Goal: Use online tool/utility: Utilize a website feature to perform a specific function

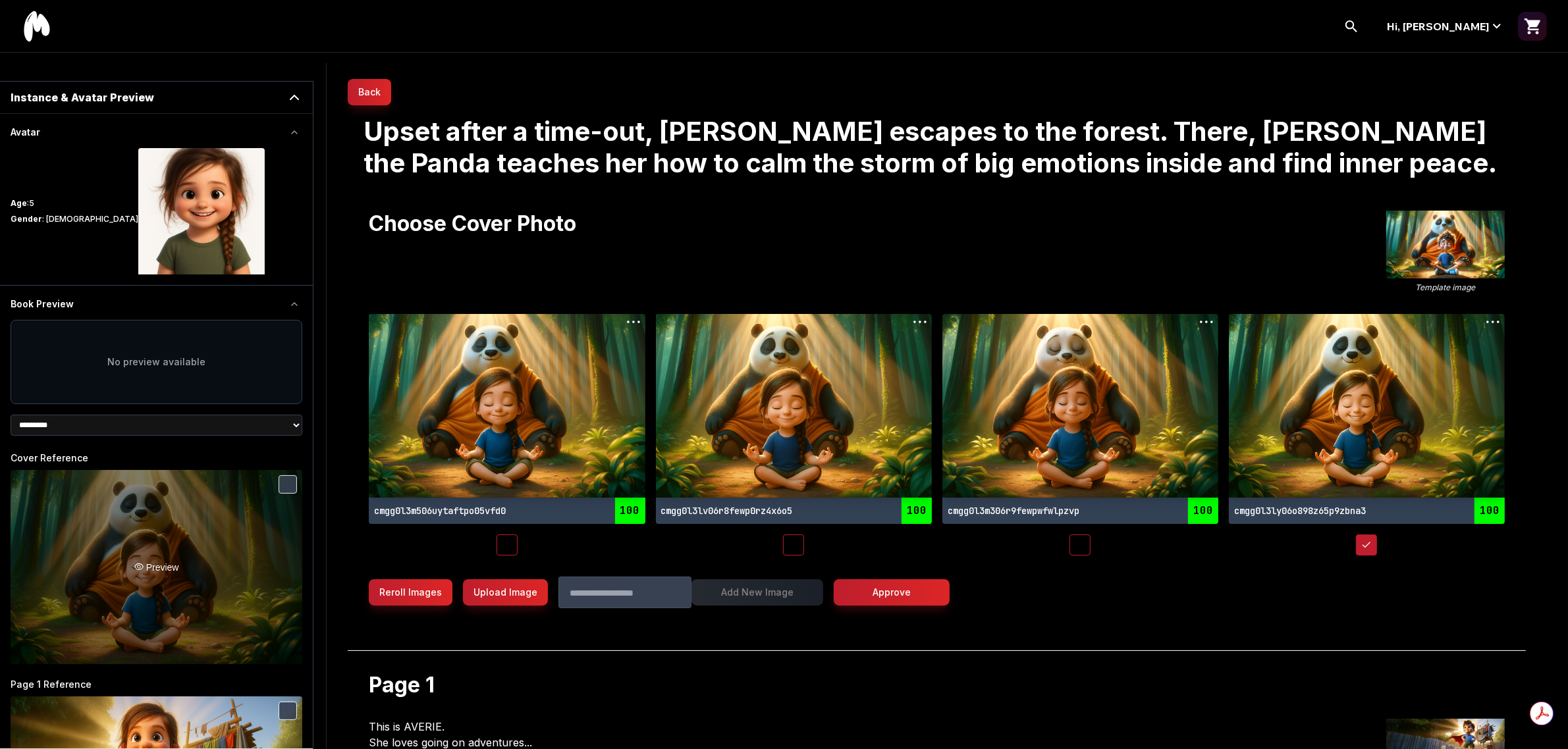
click at [214, 531] on div "Preview" at bounding box center [157, 567] width 292 height 194
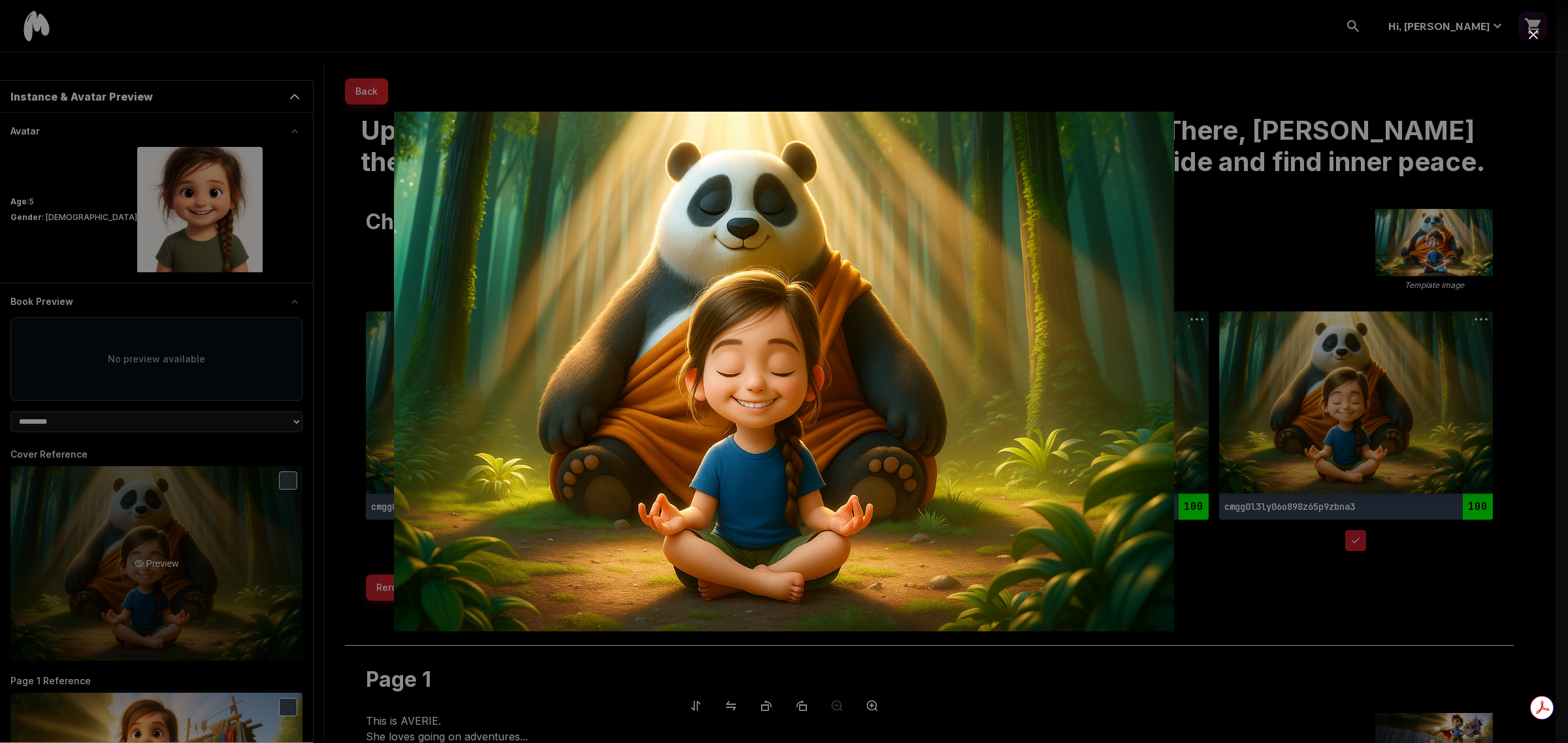
click at [210, 528] on div at bounding box center [784, 371] width 1568 height 743
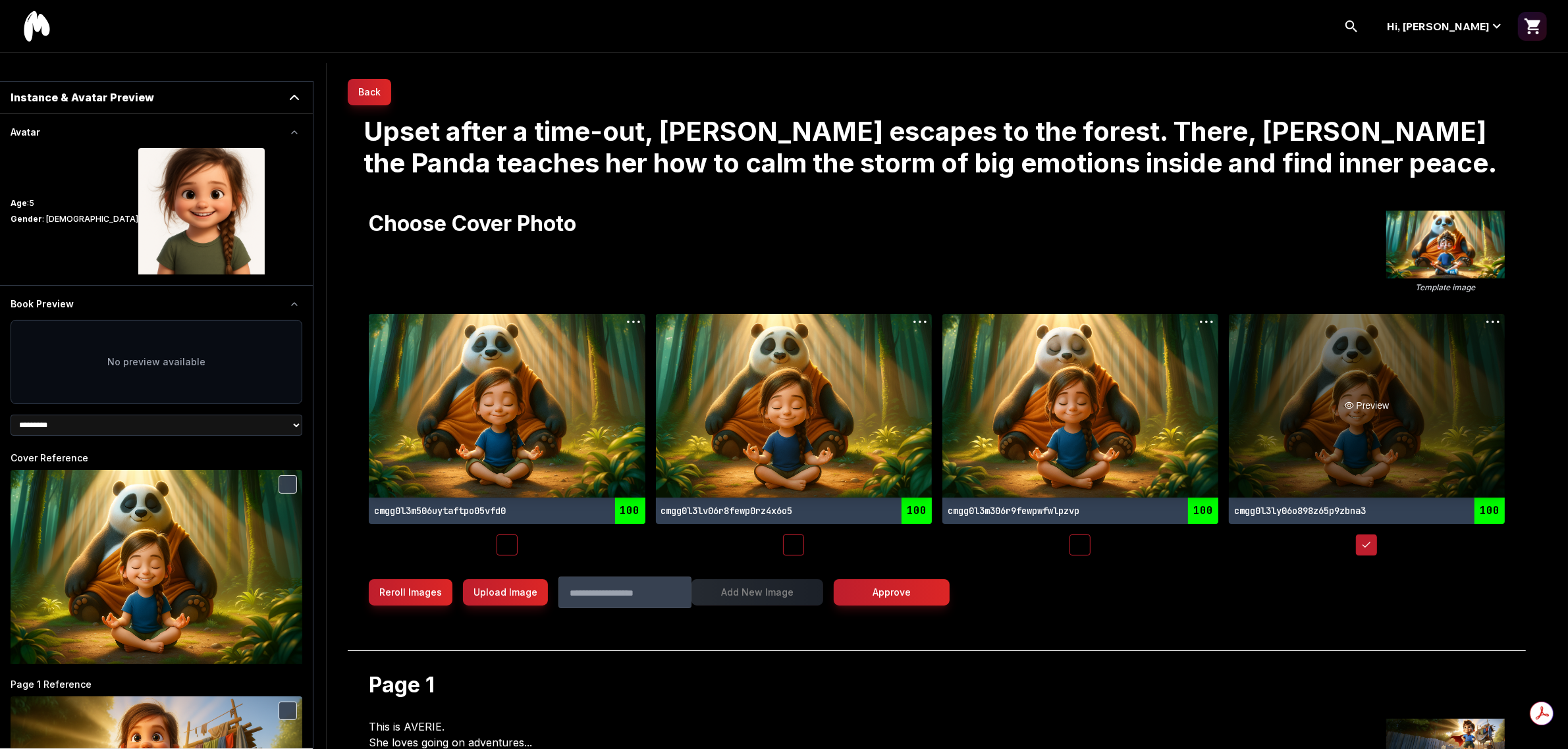
click at [1344, 445] on div "Preview" at bounding box center [1366, 405] width 276 height 183
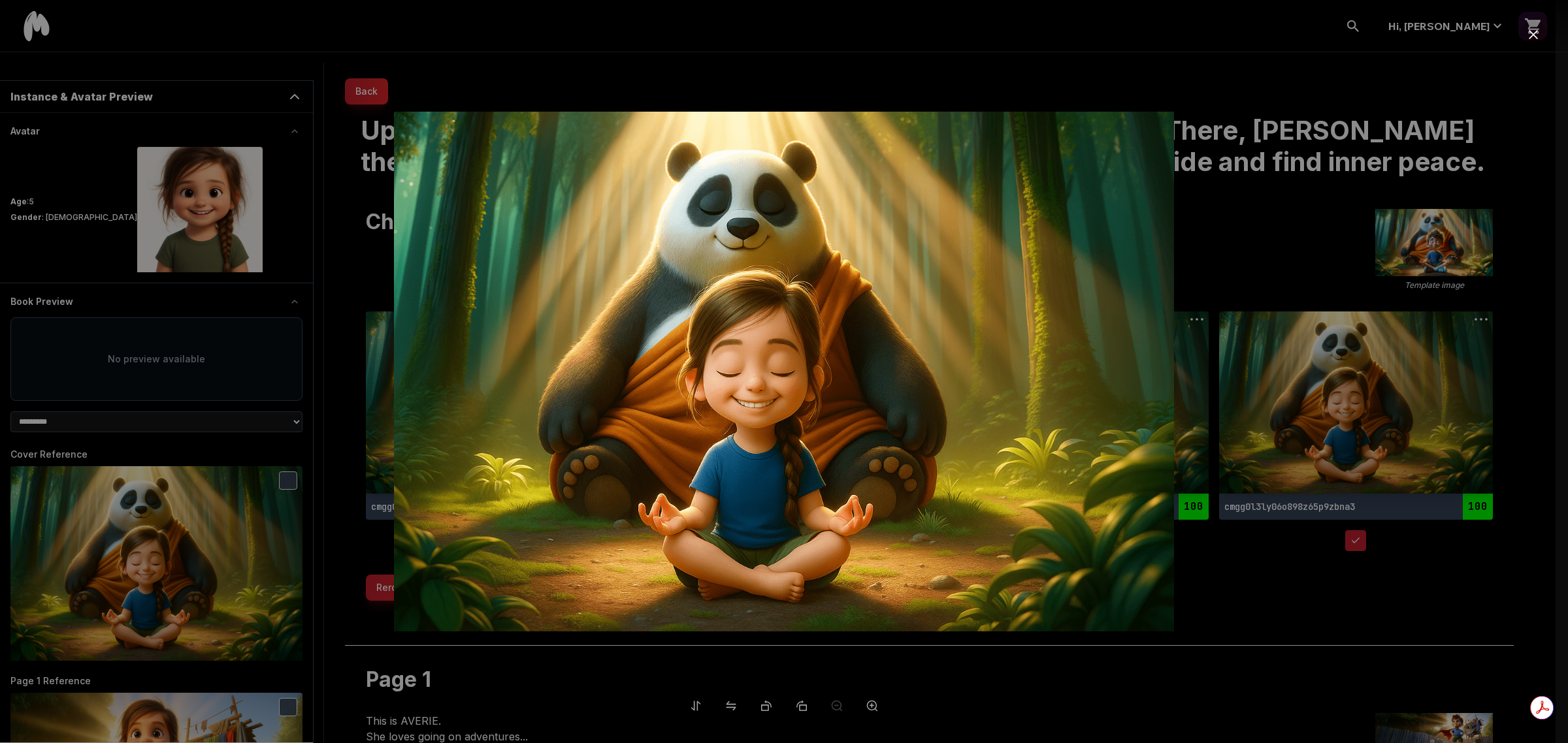
click at [1277, 537] on div at bounding box center [784, 371] width 1568 height 743
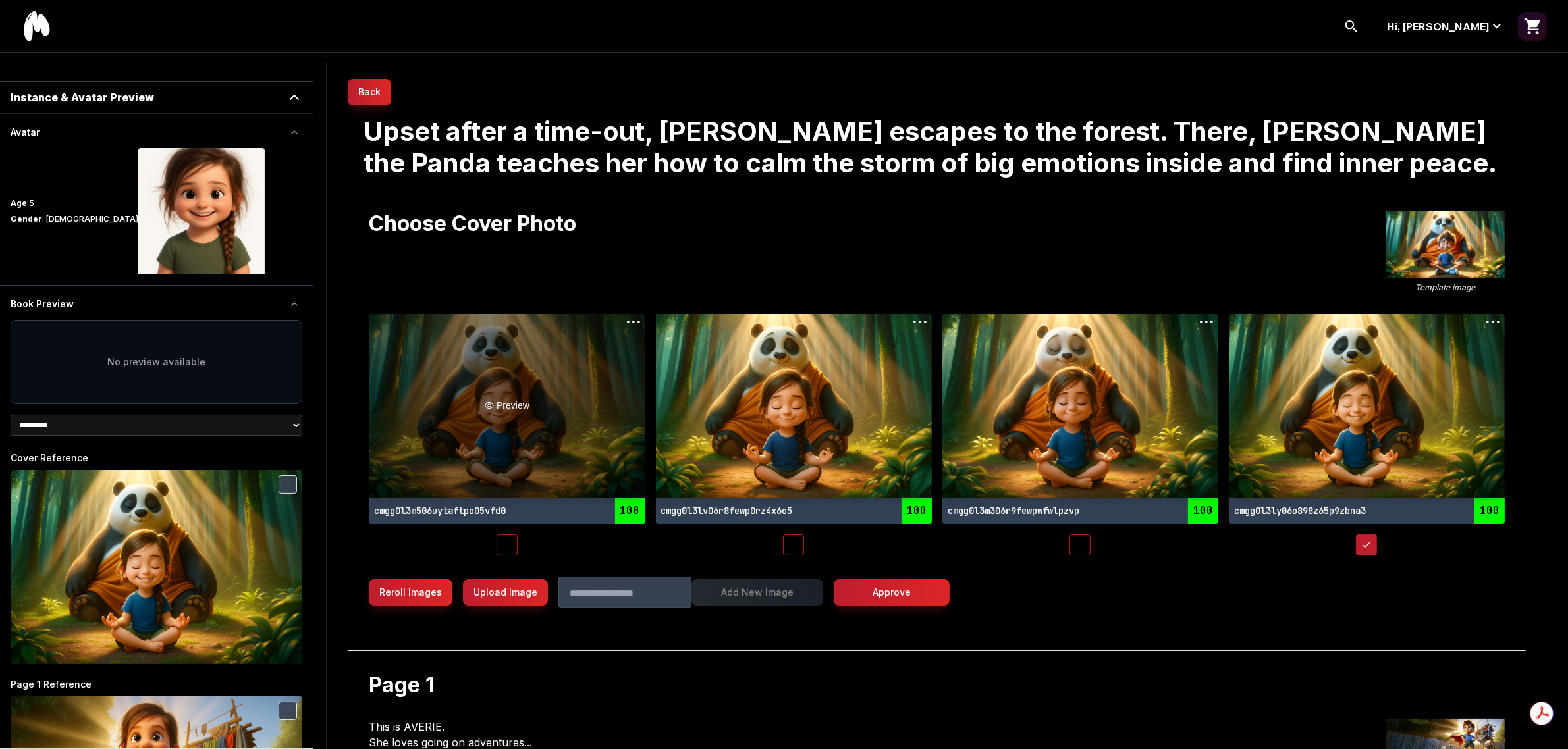
click at [493, 438] on div "Preview" at bounding box center [507, 405] width 276 height 183
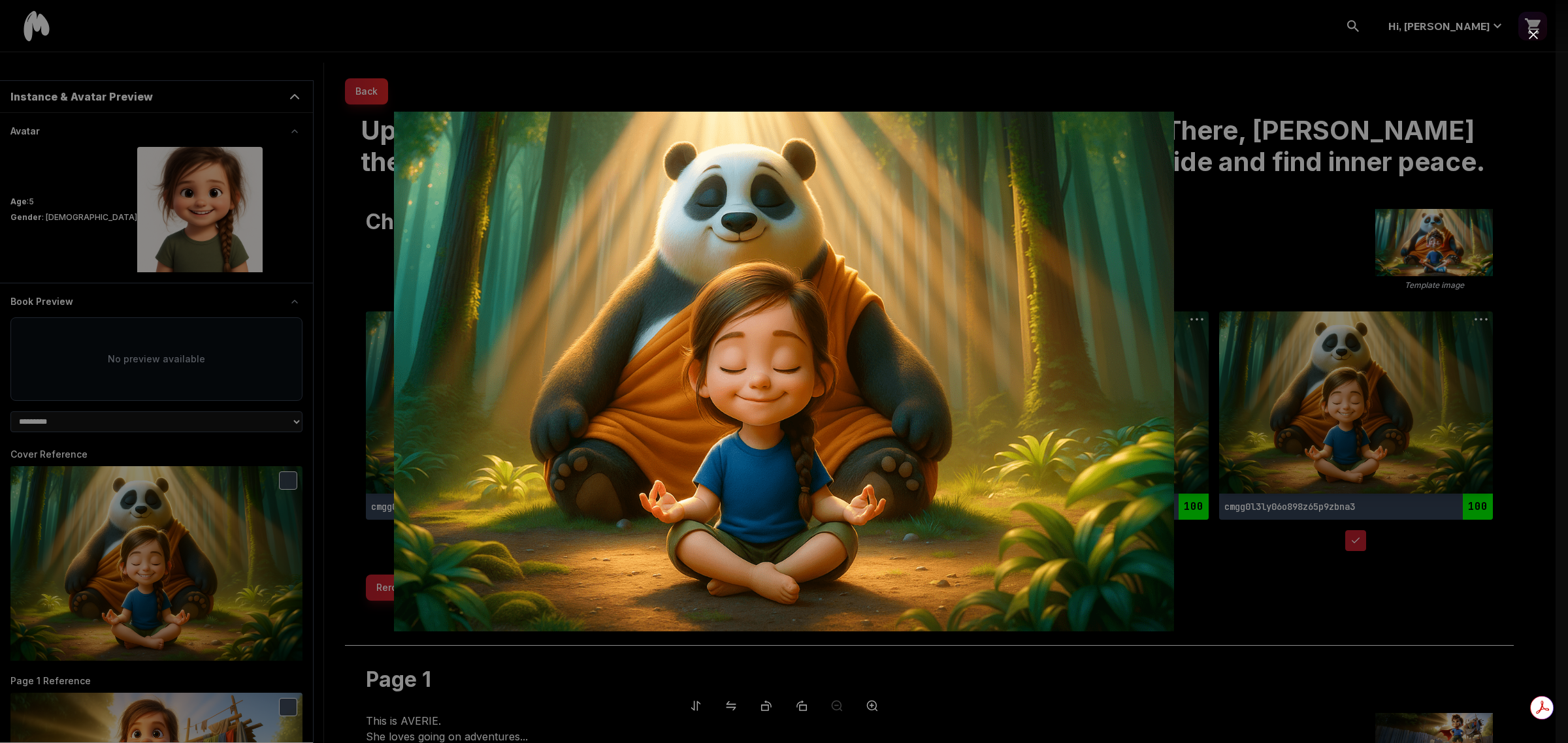
click at [1226, 579] on div at bounding box center [784, 371] width 1568 height 743
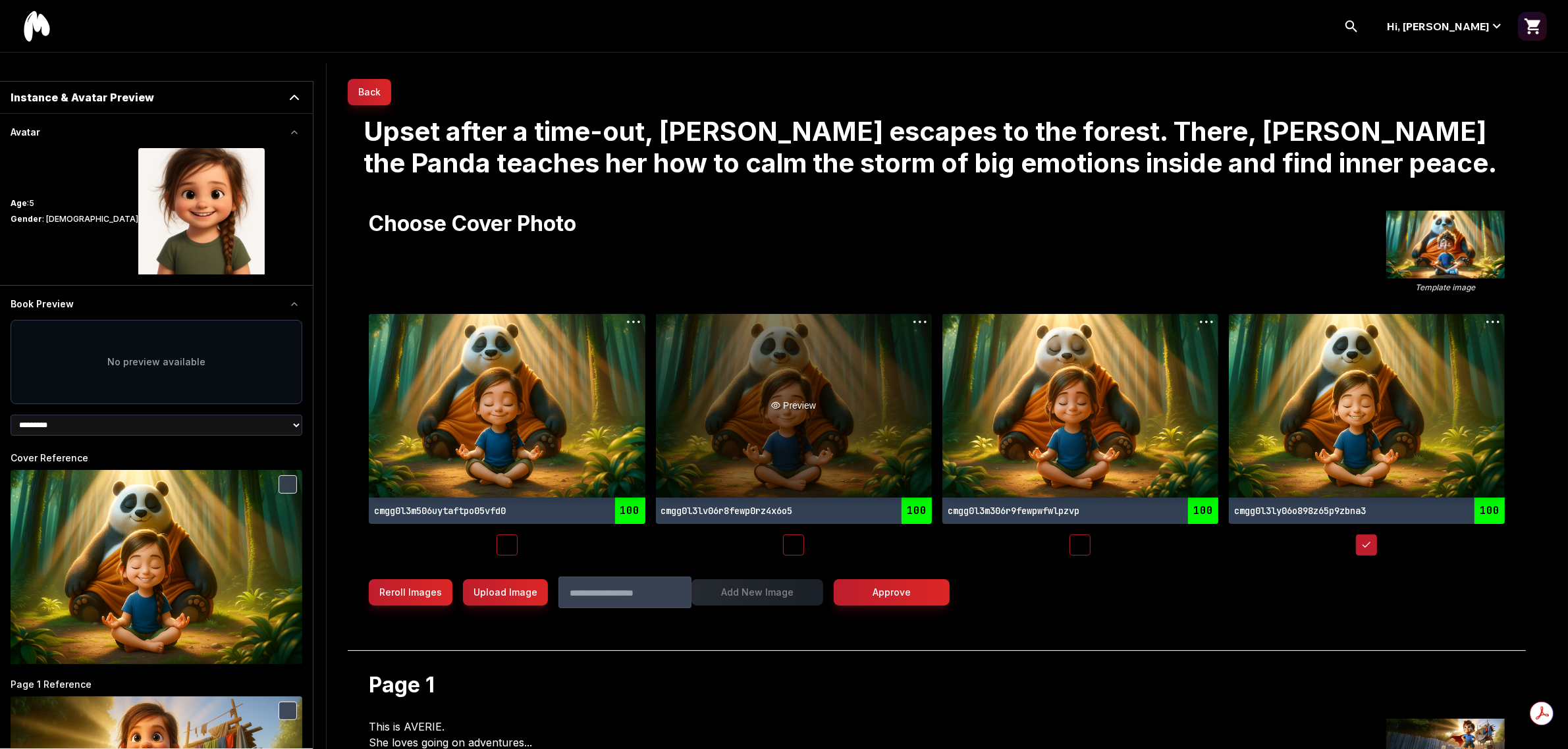
click at [823, 419] on div "Preview" at bounding box center [794, 405] width 276 height 183
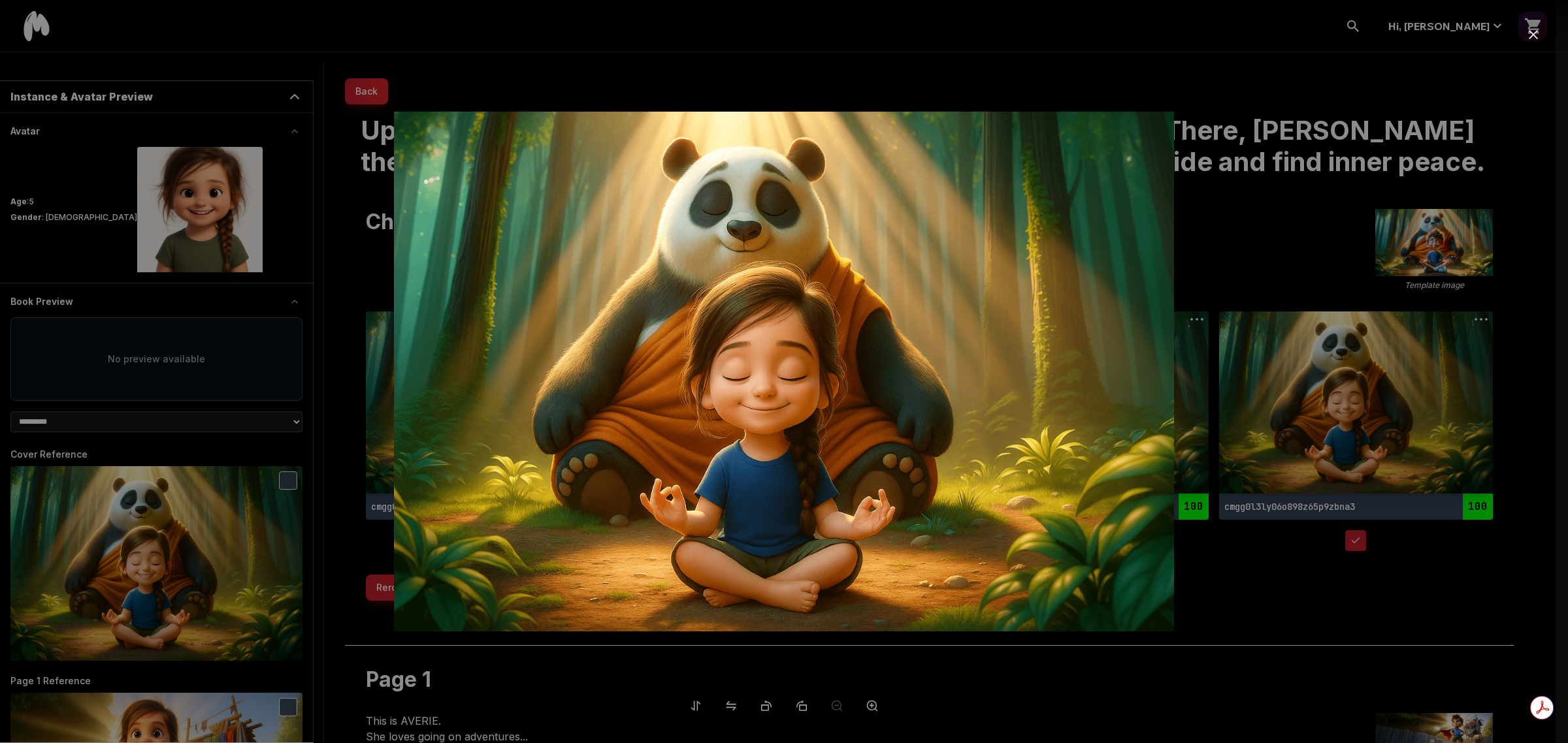
click at [1264, 543] on div at bounding box center [784, 371] width 1568 height 743
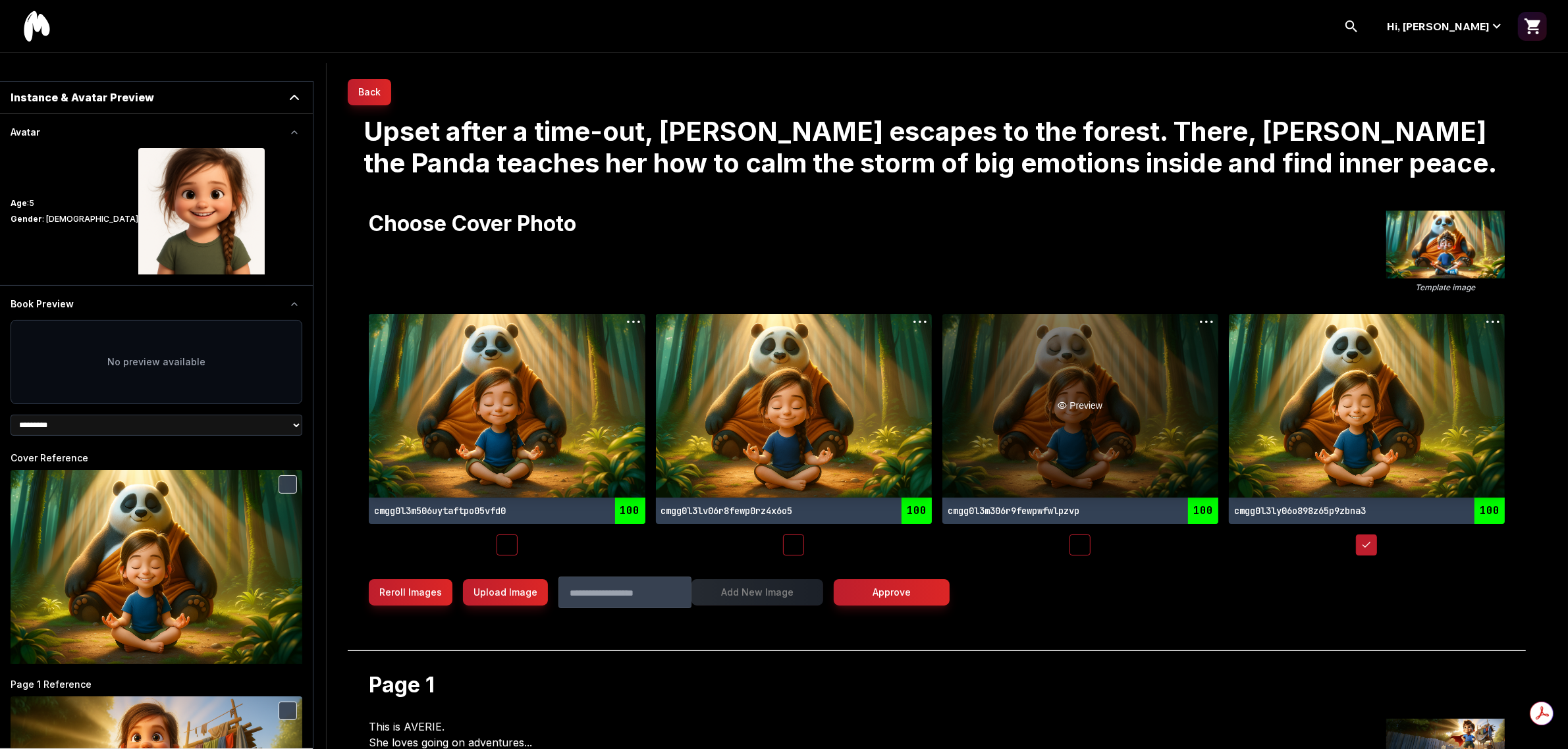
click at [1075, 419] on div "Preview" at bounding box center [1080, 405] width 276 height 183
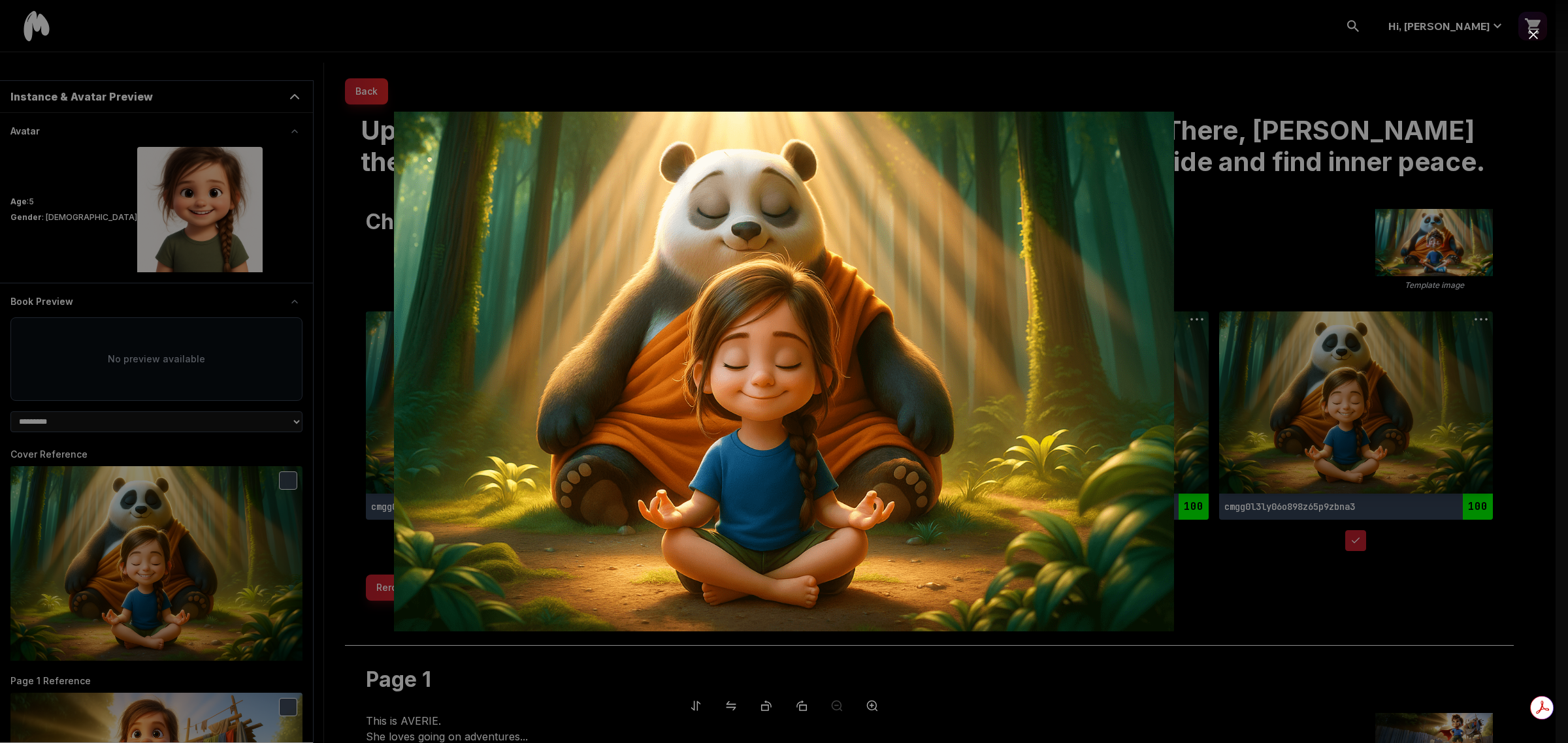
click at [1251, 555] on div at bounding box center [784, 371] width 1568 height 743
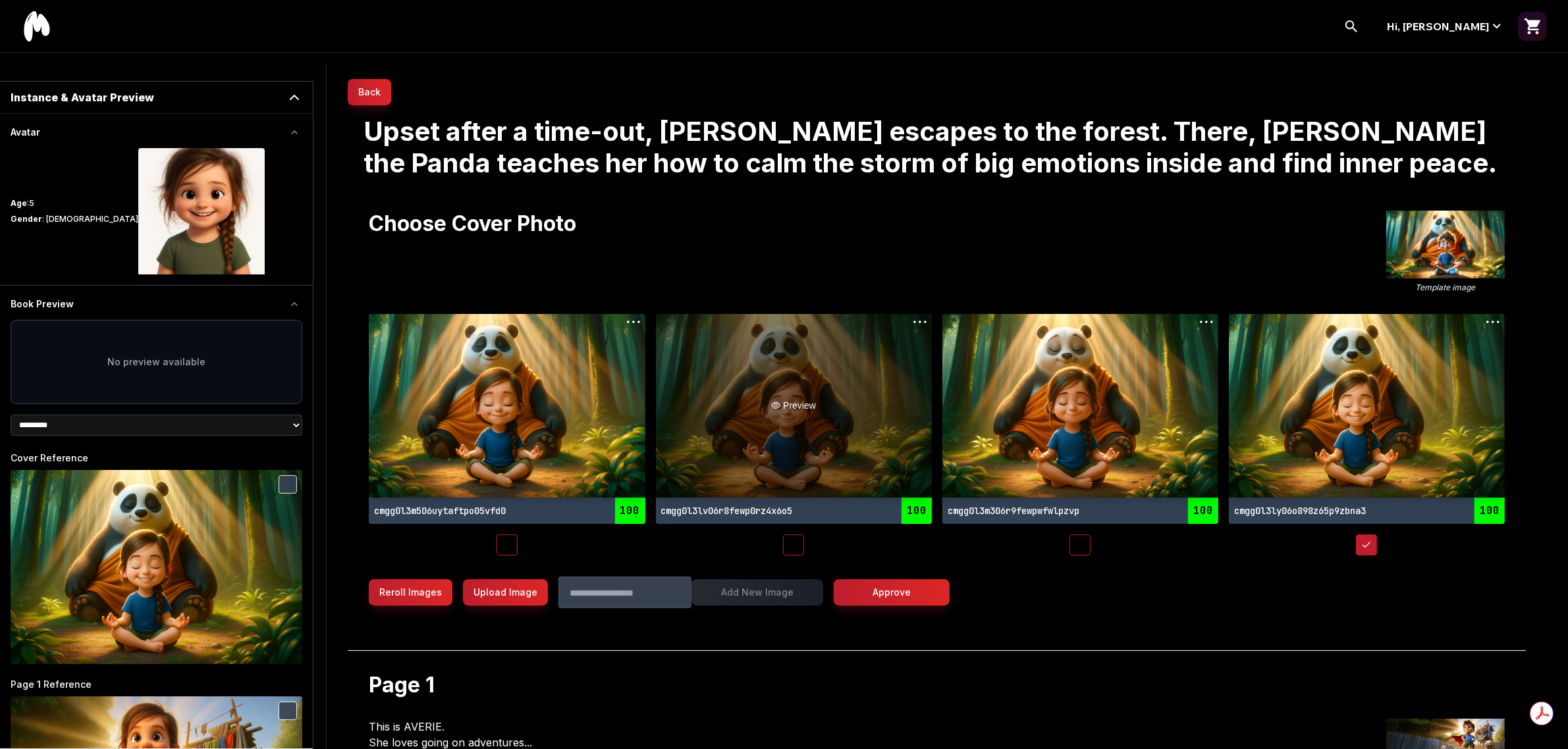
click at [855, 405] on div "Preview" at bounding box center [794, 405] width 276 height 183
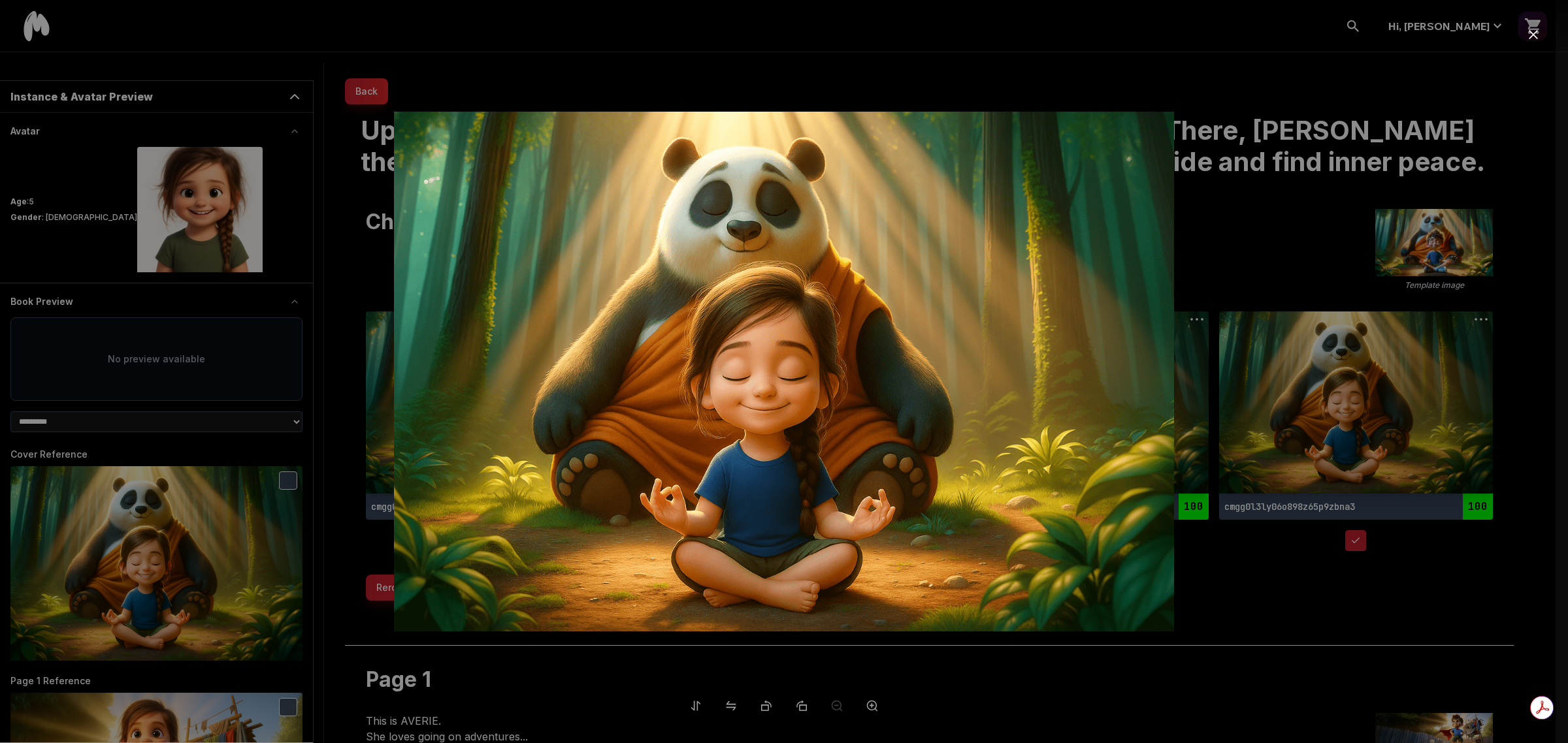
click at [1257, 554] on div at bounding box center [784, 371] width 1568 height 743
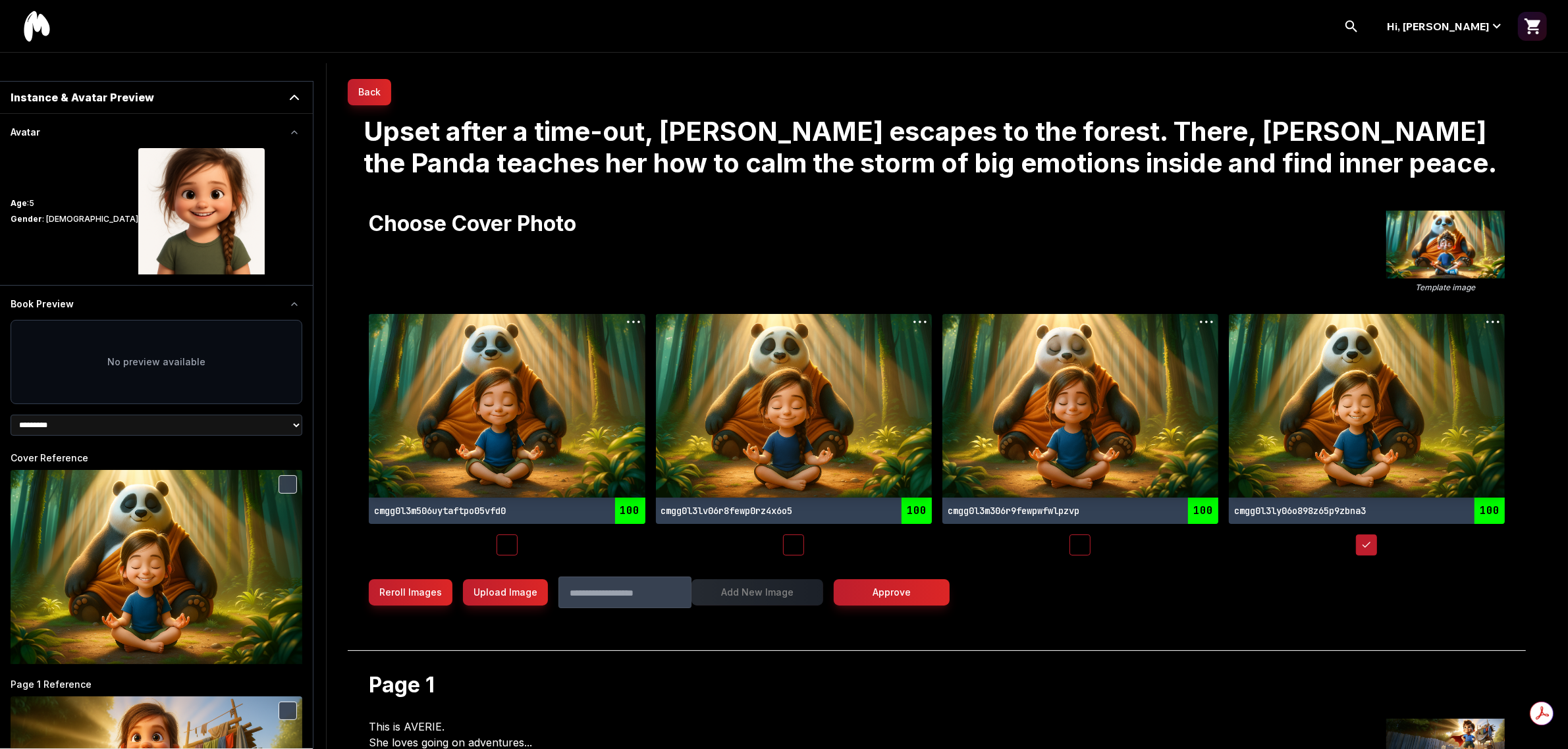
click at [1144, 387] on div "Preview" at bounding box center [1080, 405] width 276 height 183
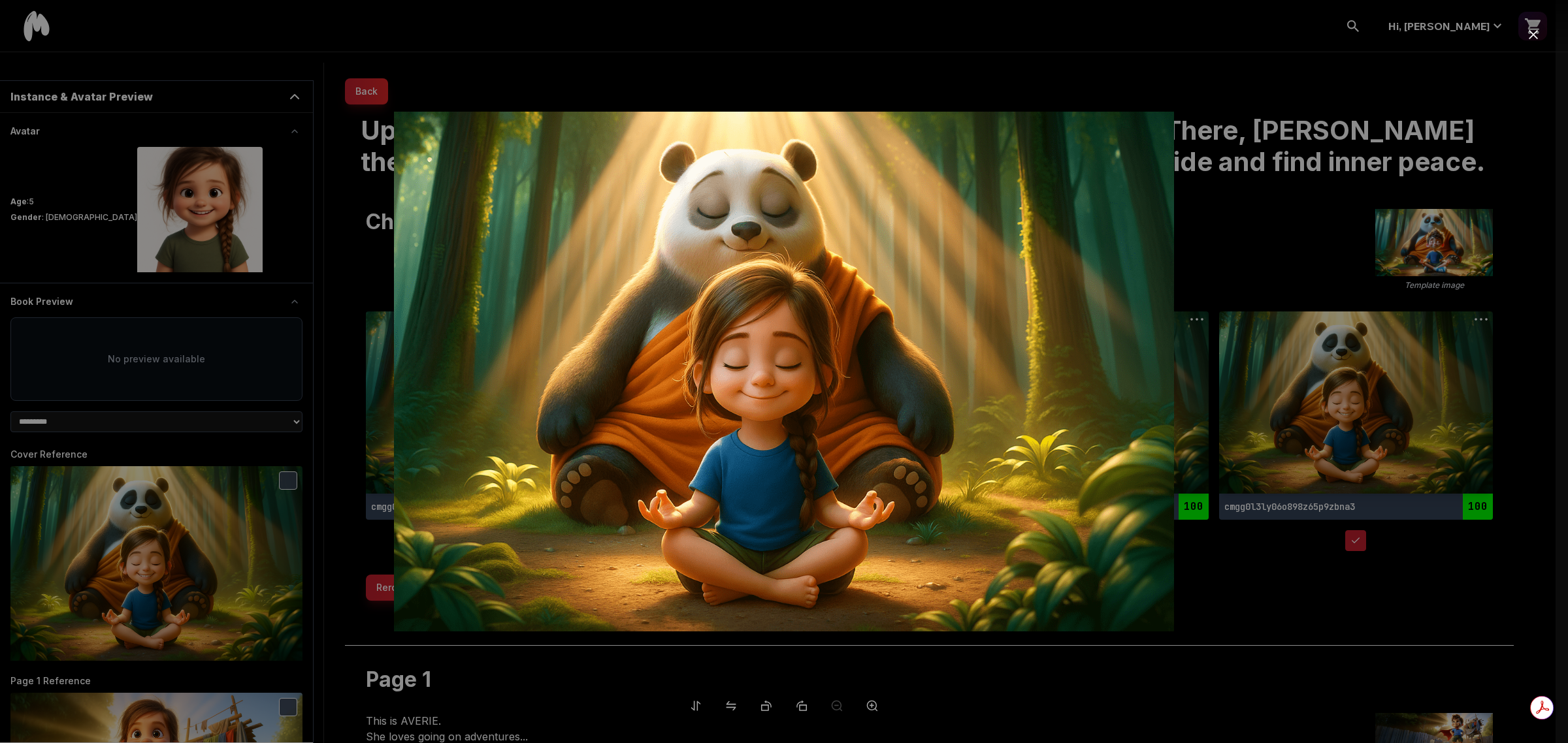
drag, startPoint x: 1248, startPoint y: 548, endPoint x: 1286, endPoint y: 457, distance: 98.6
click at [1248, 547] on div at bounding box center [784, 371] width 1568 height 743
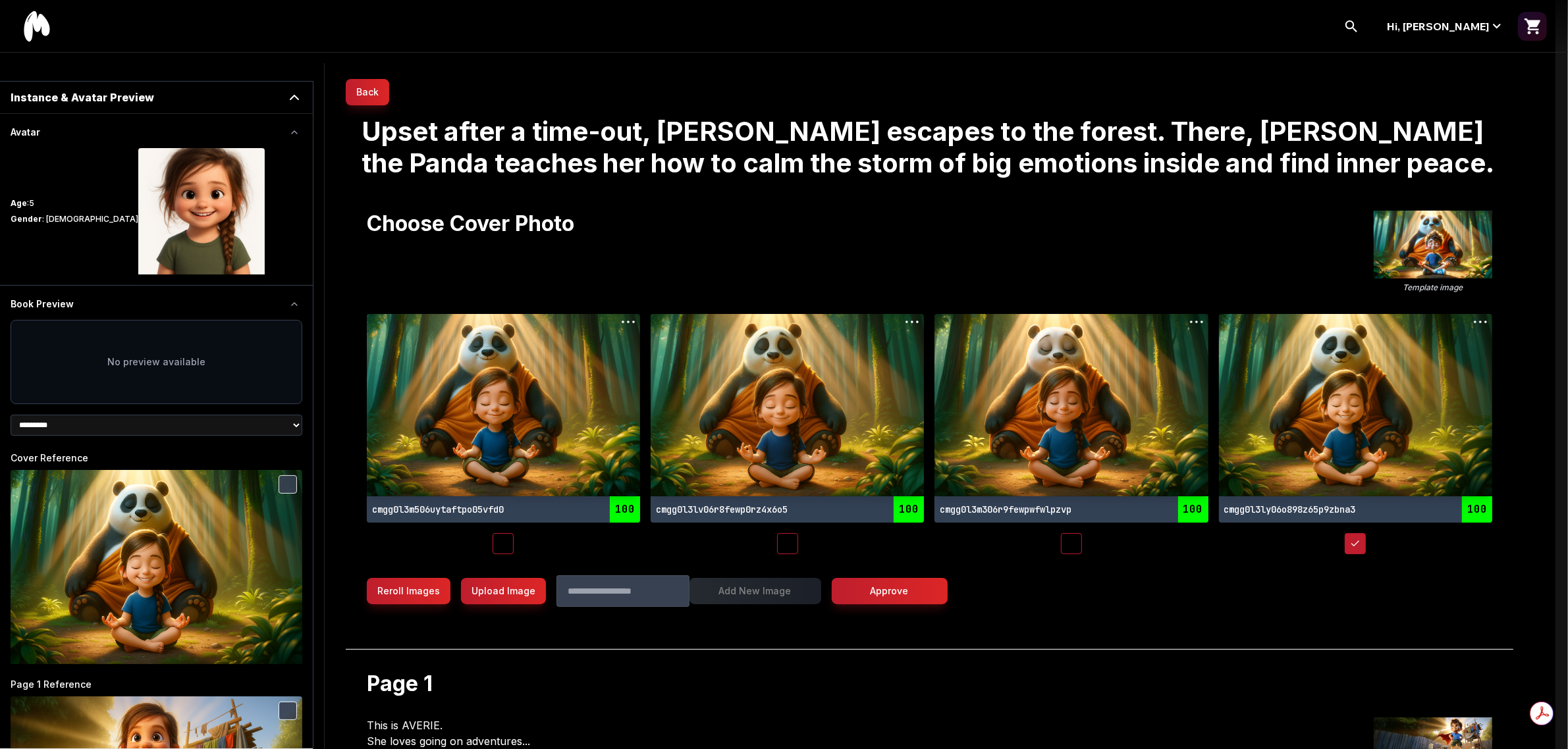
click at [1301, 448] on div "Preview" at bounding box center [1354, 405] width 273 height 182
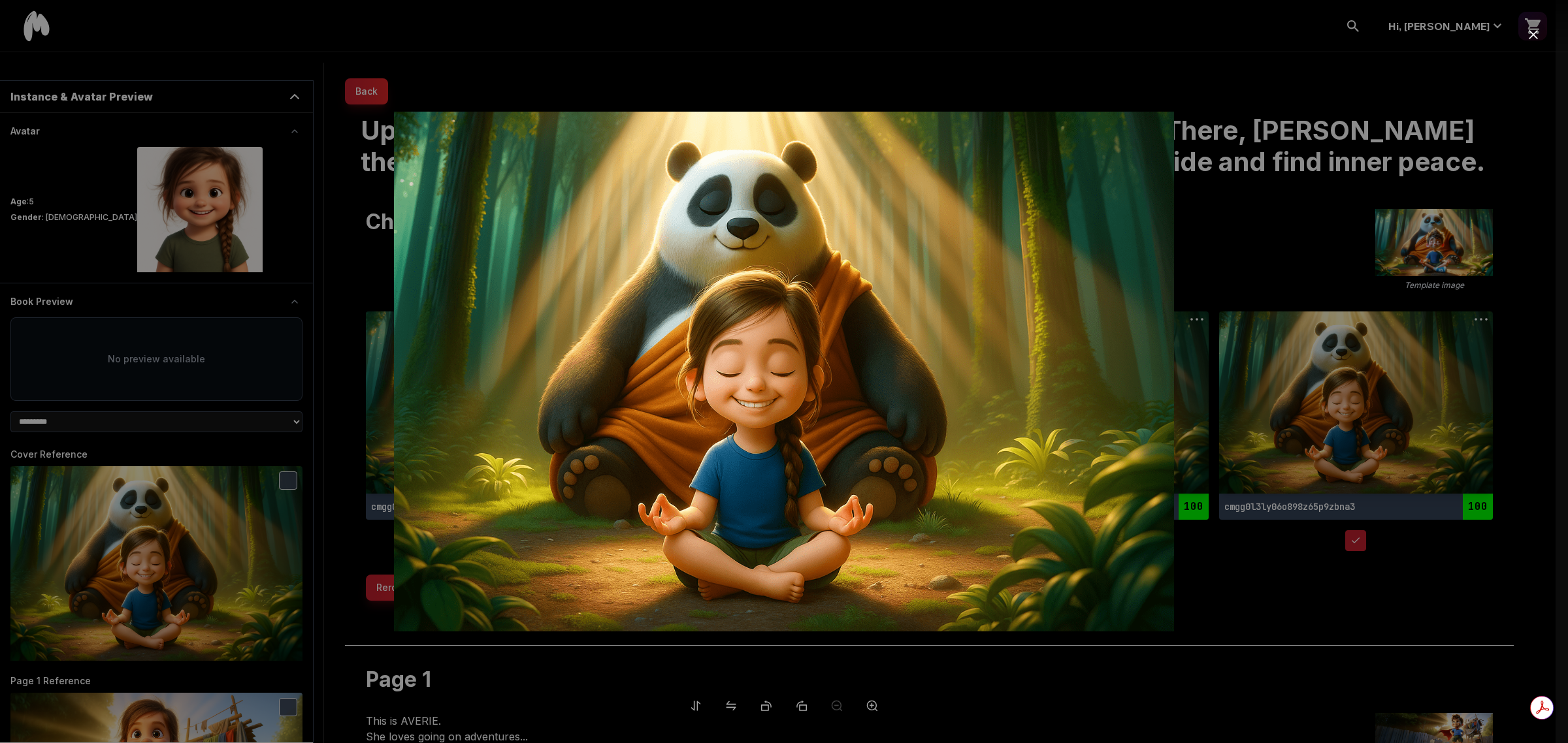
click at [1274, 591] on div at bounding box center [784, 371] width 1568 height 743
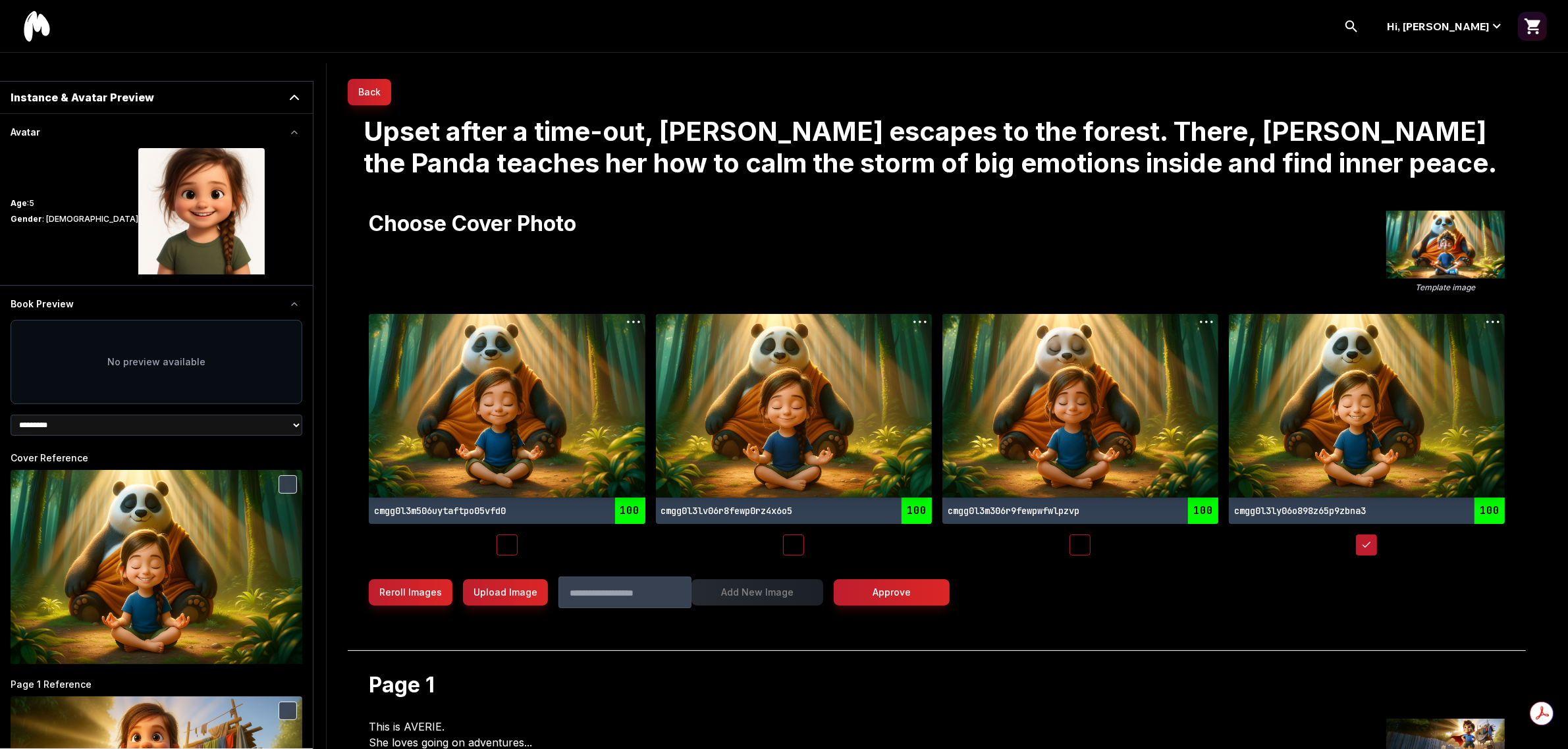
click at [402, 590] on button "Reroll Images" at bounding box center [411, 592] width 84 height 26
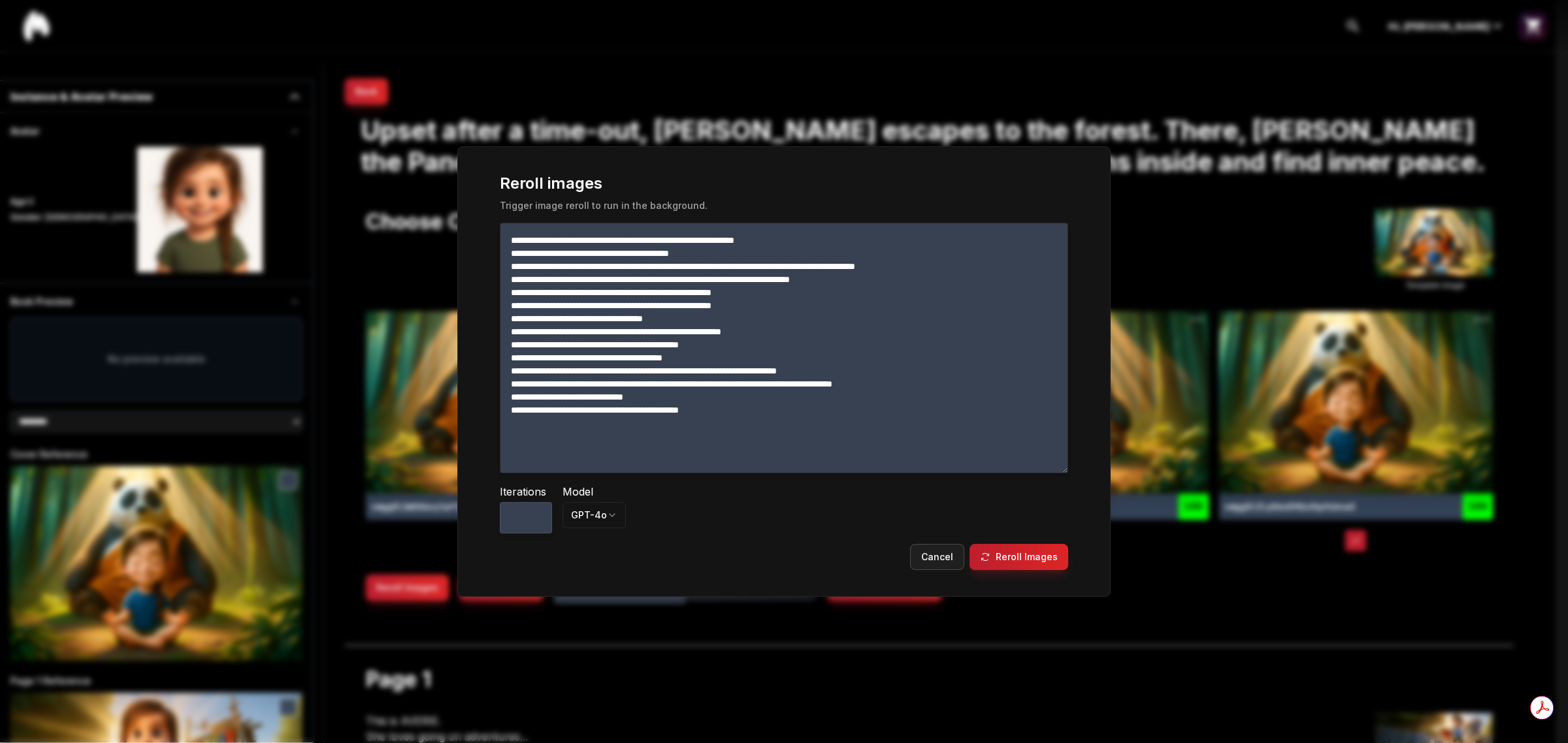
click at [878, 241] on textarea "**********" at bounding box center [784, 348] width 569 height 251
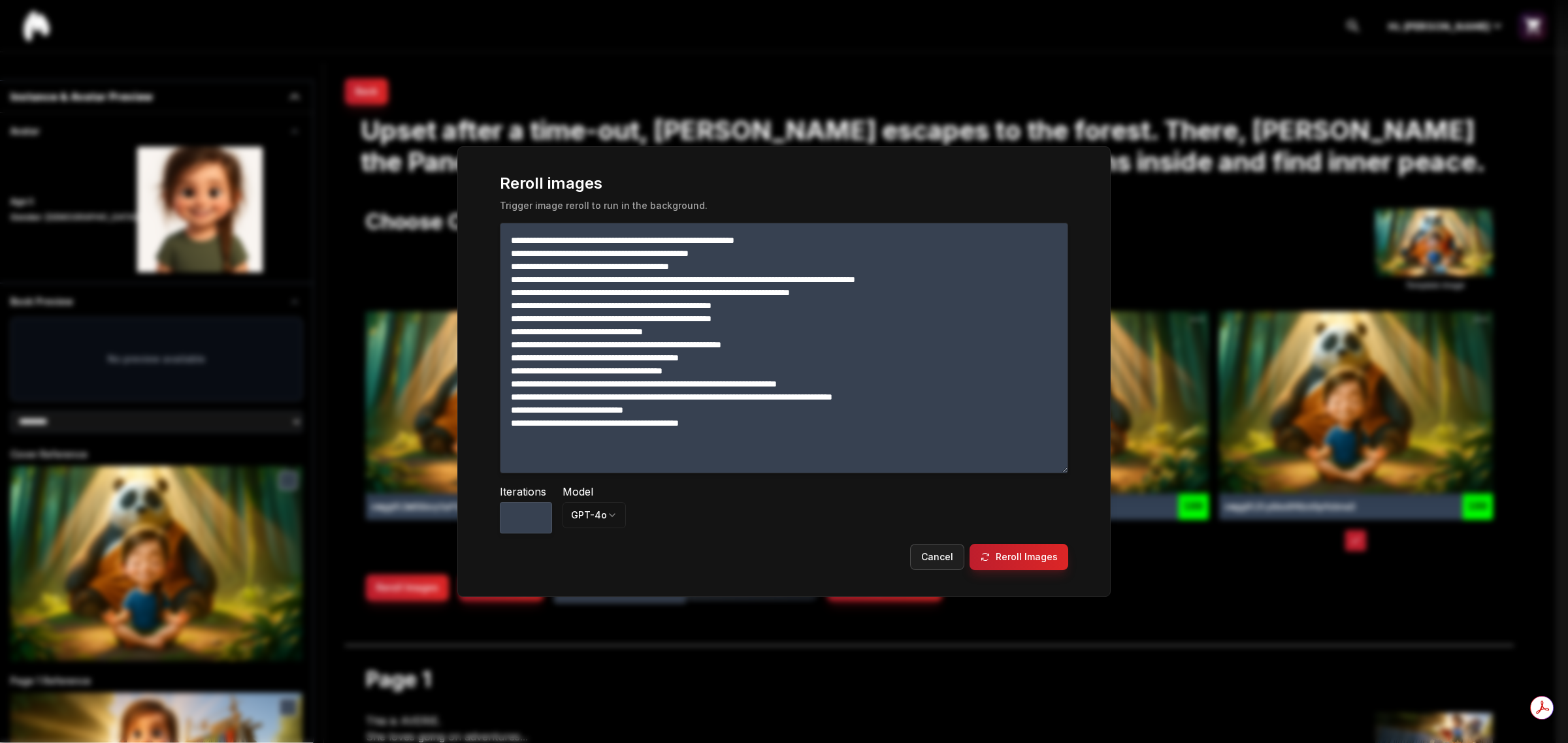
click at [1002, 567] on button "Reroll Images" at bounding box center [1018, 557] width 99 height 26
type textarea "**********"
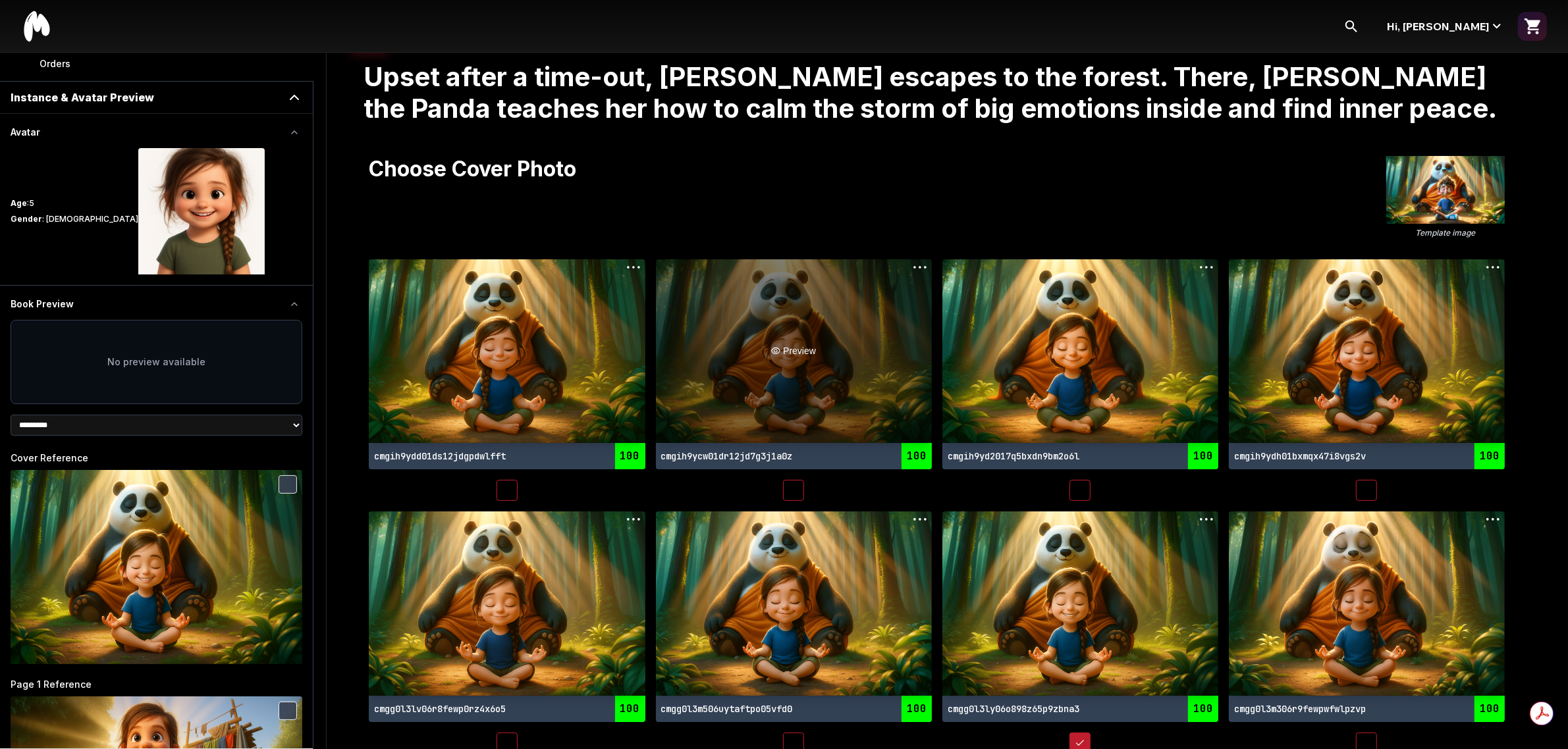
scroll to position [82, 0]
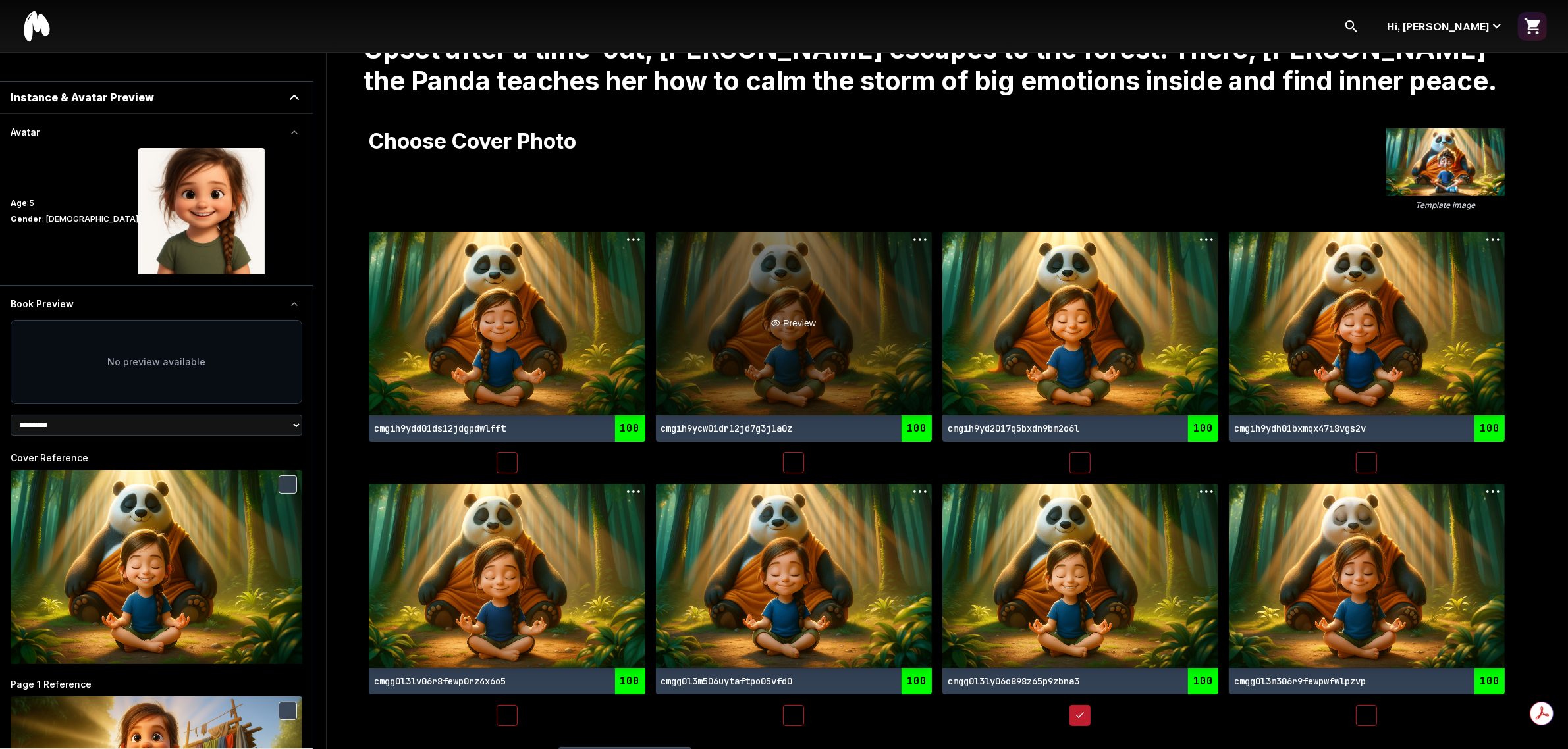
click at [772, 309] on div "Preview" at bounding box center [794, 323] width 276 height 183
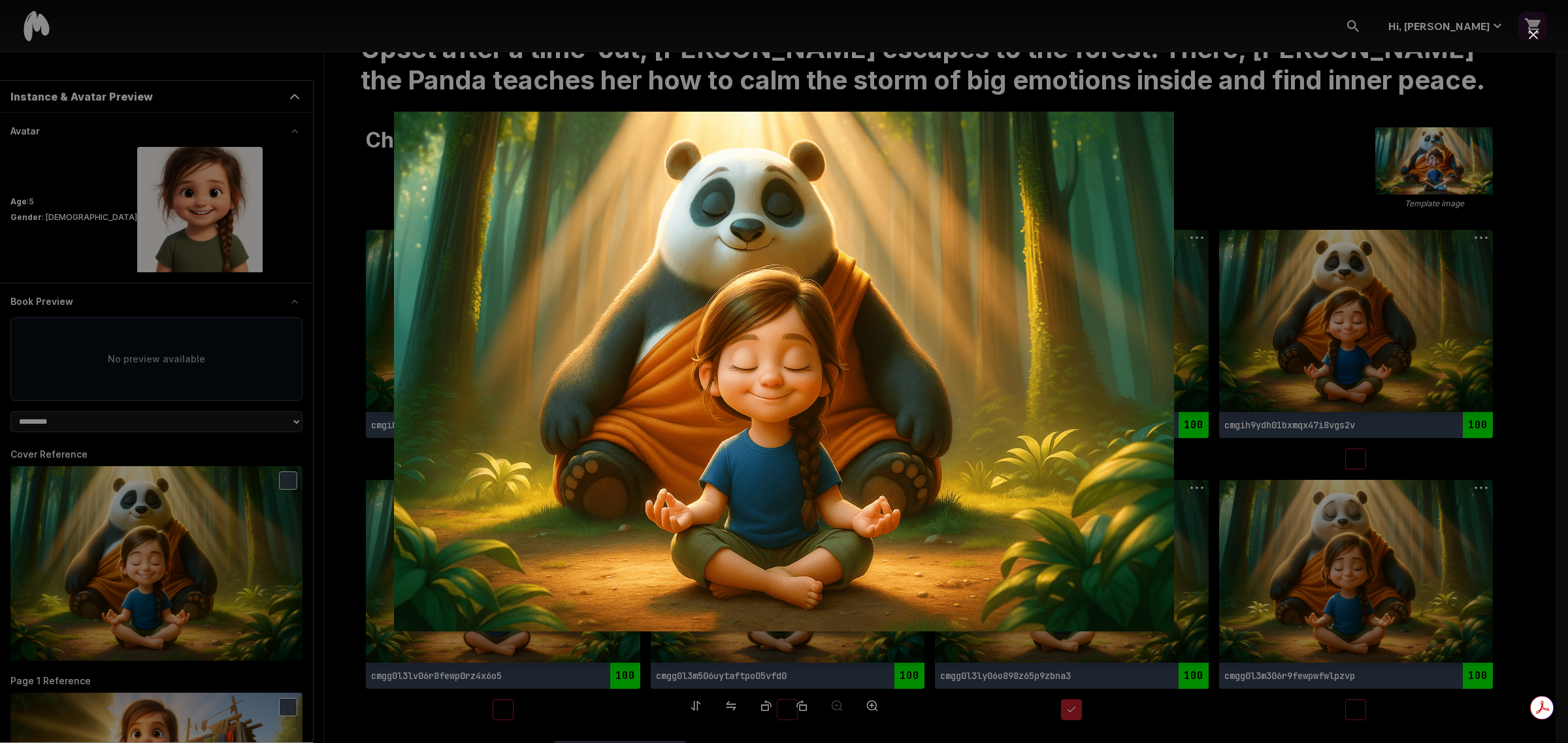
click at [1200, 515] on div at bounding box center [784, 371] width 1568 height 743
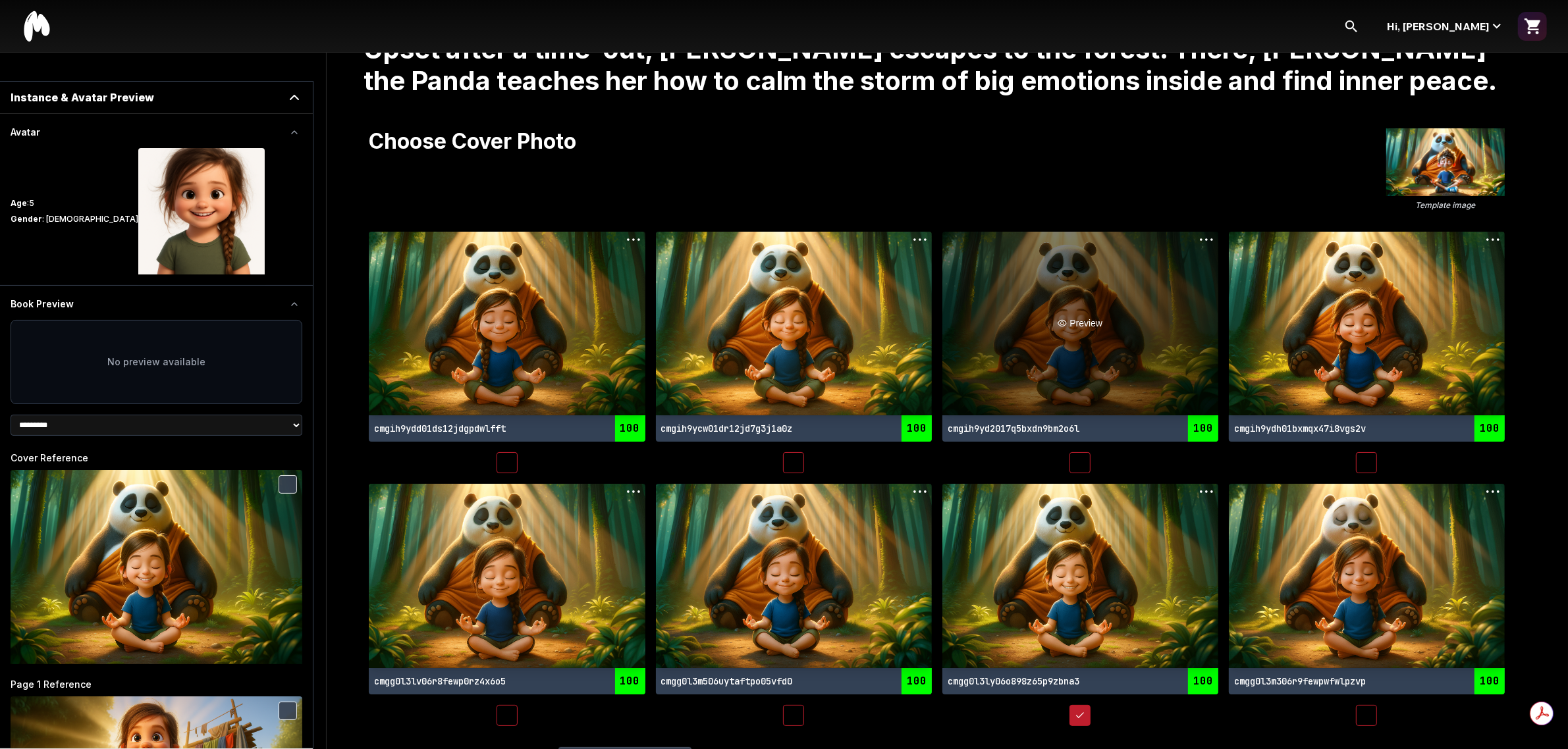
click at [1084, 342] on div "Preview" at bounding box center [1080, 323] width 276 height 183
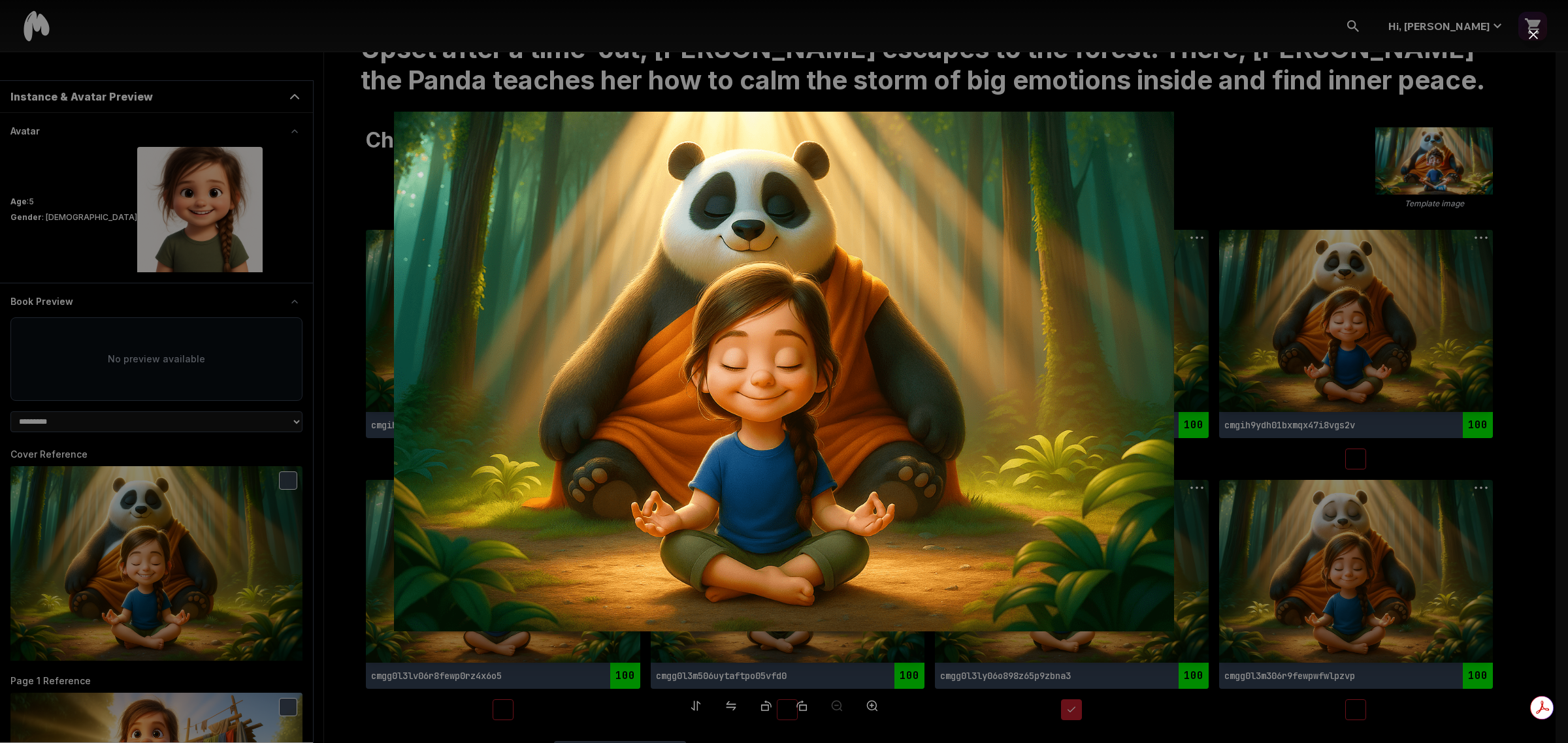
click at [1289, 556] on div at bounding box center [784, 371] width 1568 height 743
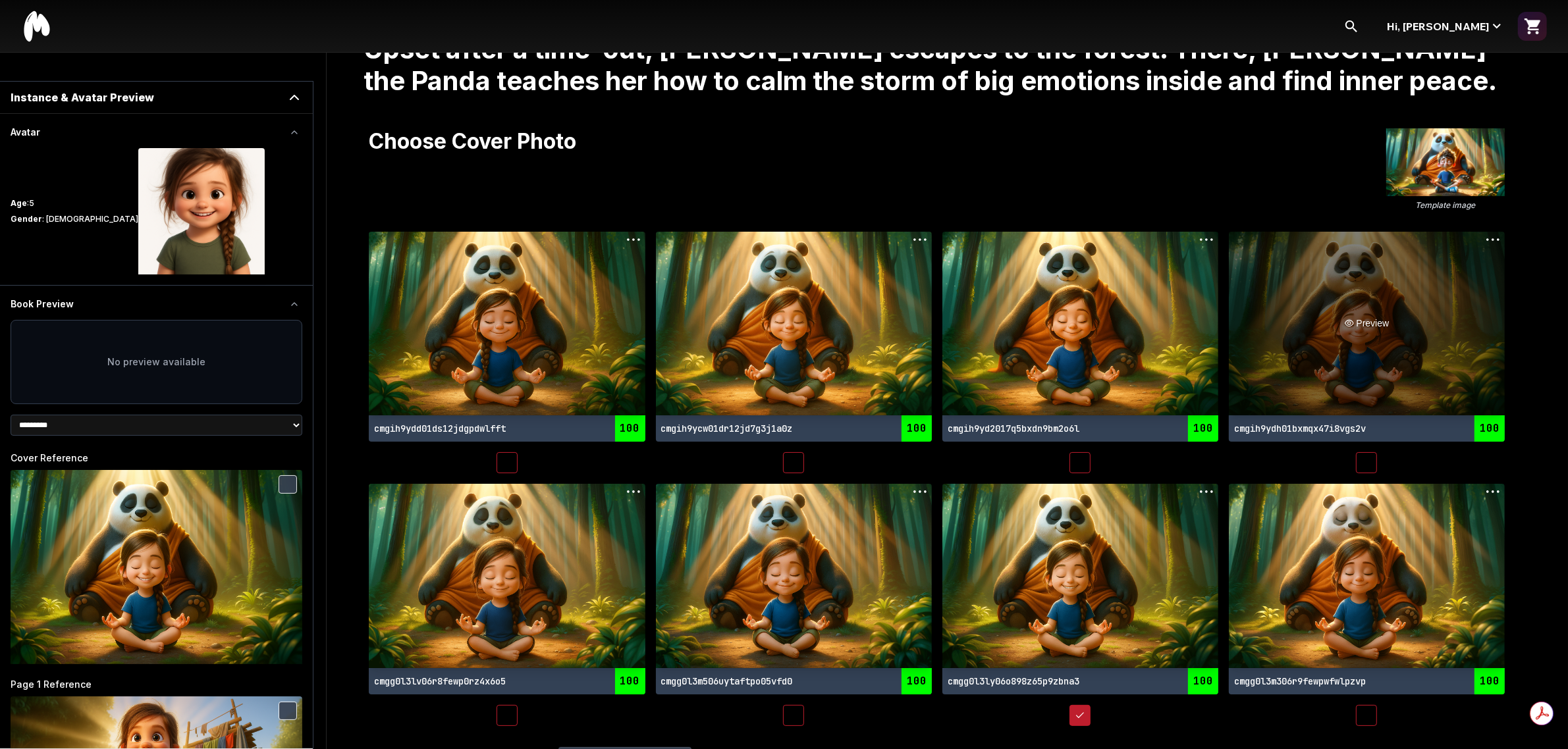
click at [1363, 350] on div "Preview" at bounding box center [1366, 323] width 276 height 183
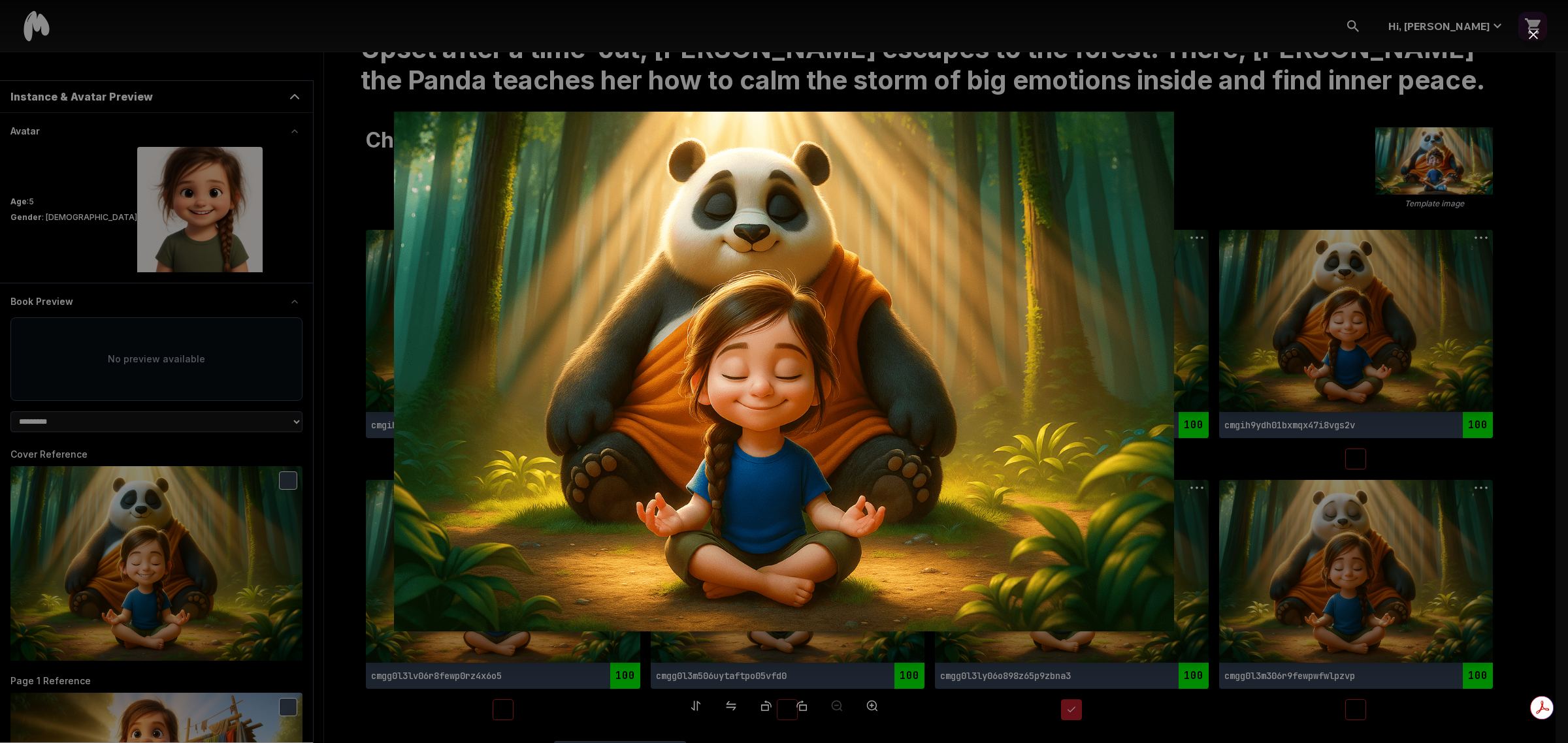
click at [1322, 540] on div at bounding box center [784, 371] width 1568 height 743
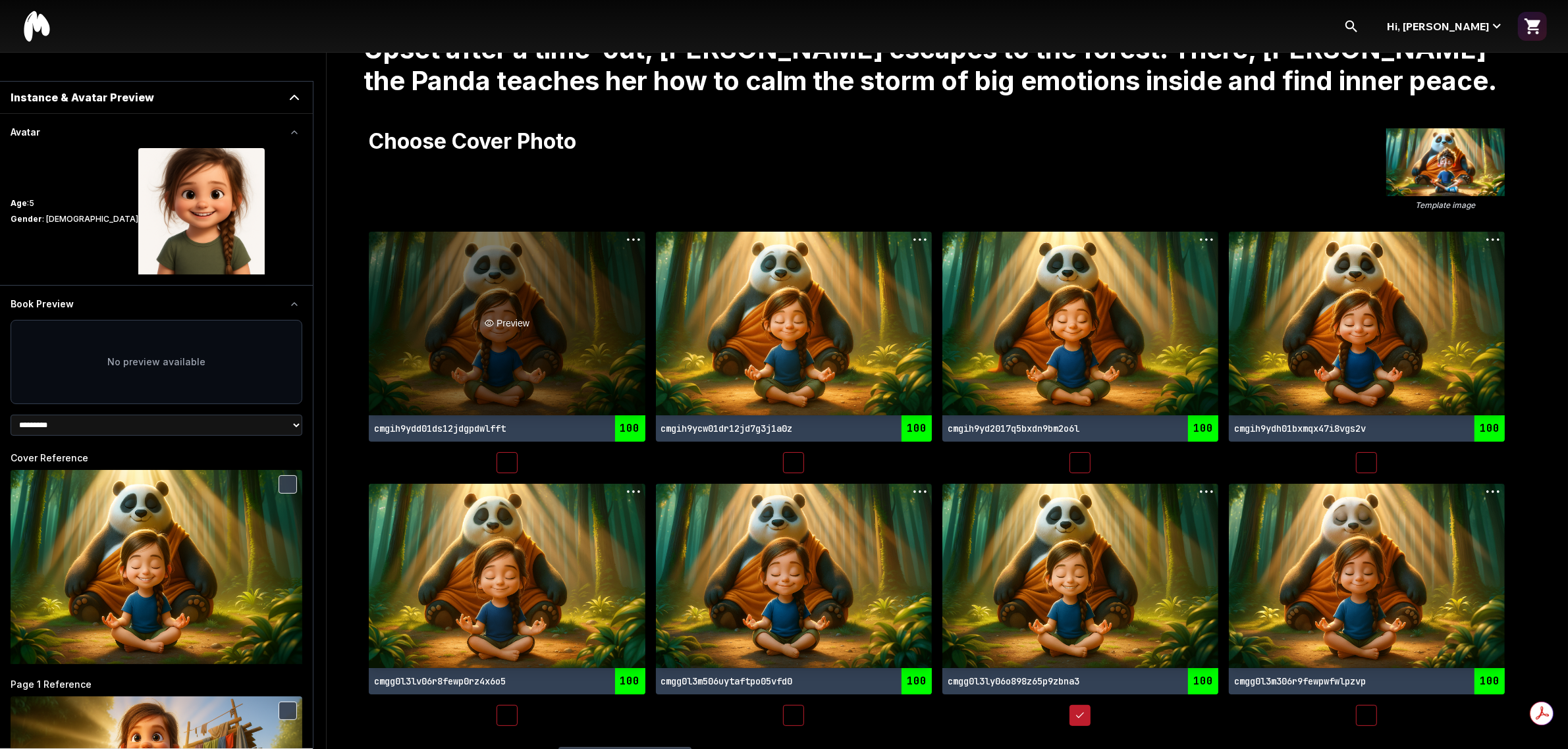
click at [531, 330] on div "Preview" at bounding box center [507, 323] width 276 height 183
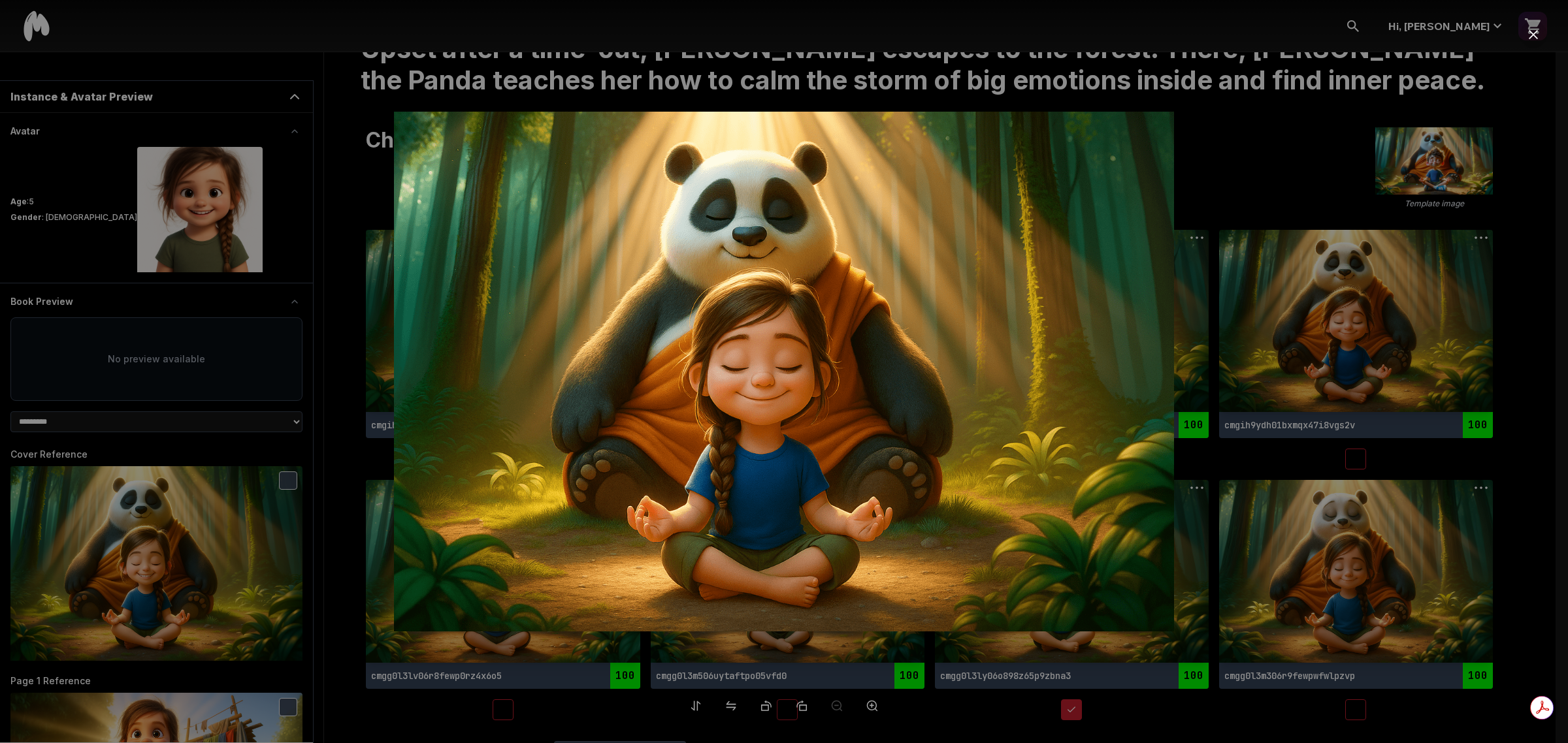
click at [1298, 497] on div at bounding box center [784, 371] width 1568 height 743
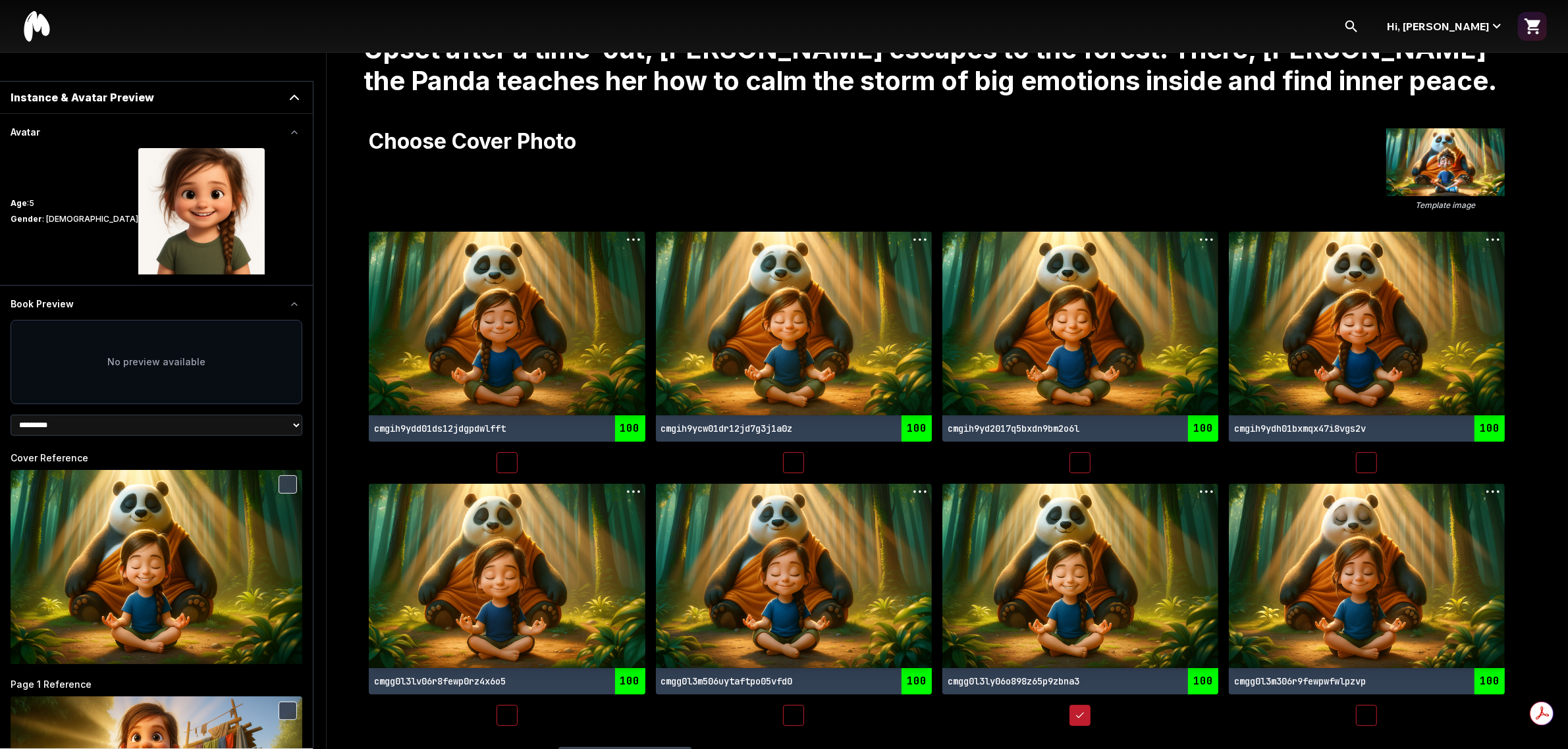
click at [500, 462] on button "button" at bounding box center [507, 463] width 21 height 21
